Goal: Contribute content: Contribute content

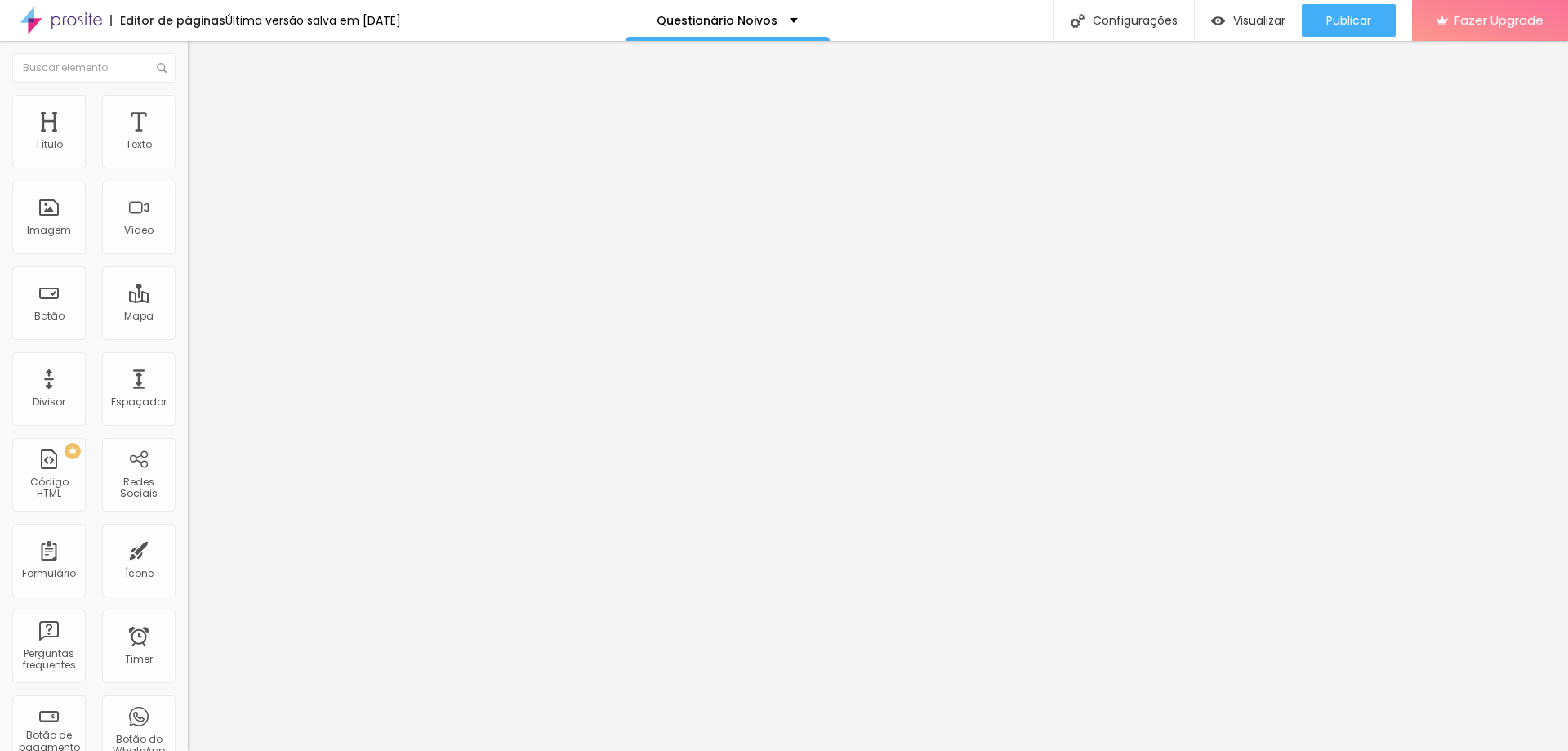
click at [188, 165] on img at bounding box center [192, 170] width 9 height 9
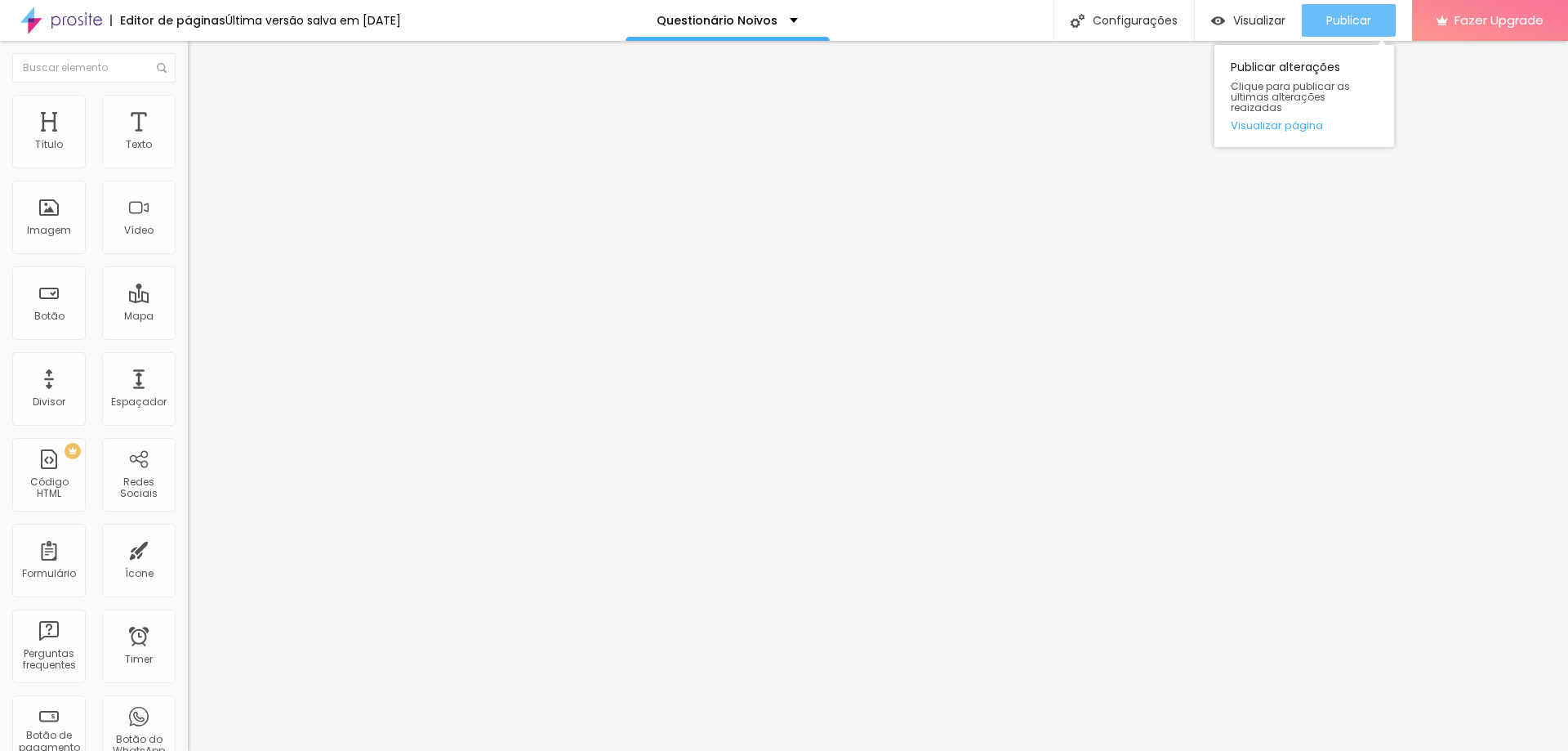
click at [1327, 16] on span "Publicar" at bounding box center [1348, 20] width 45 height 13
